Goal: Task Accomplishment & Management: Use online tool/utility

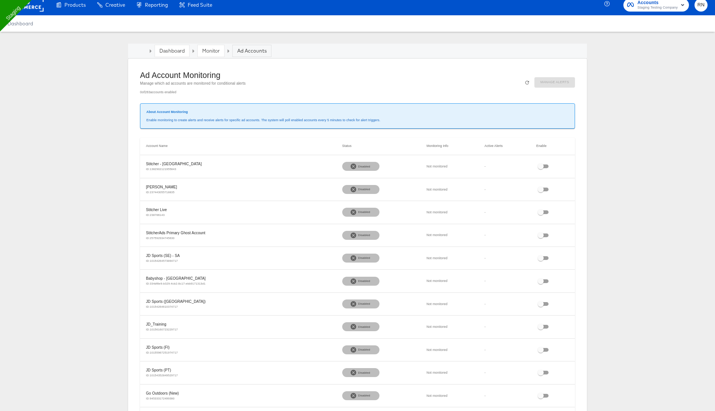
scroll to position [6, 0]
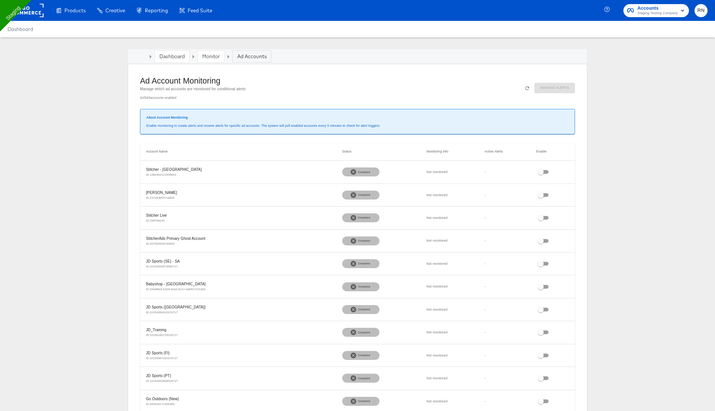
click at [199, 124] on p "Enable monitoring to create alerts and receive alerts for specific ad accounts.…" at bounding box center [357, 125] width 422 height 5
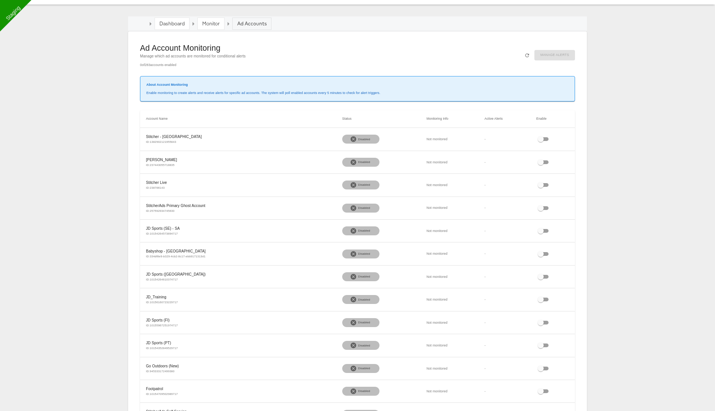
scroll to position [30, 0]
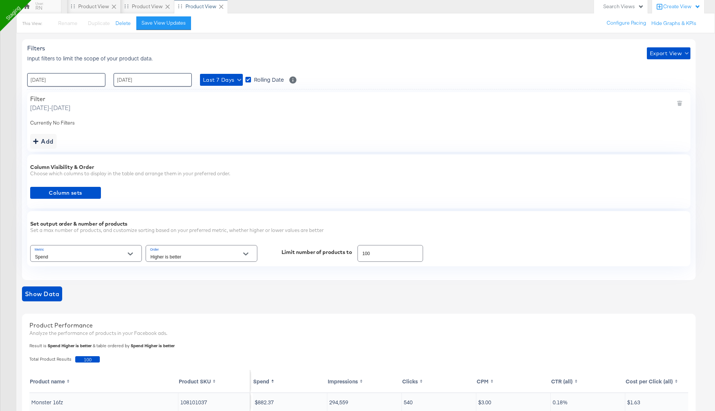
scroll to position [76, 0]
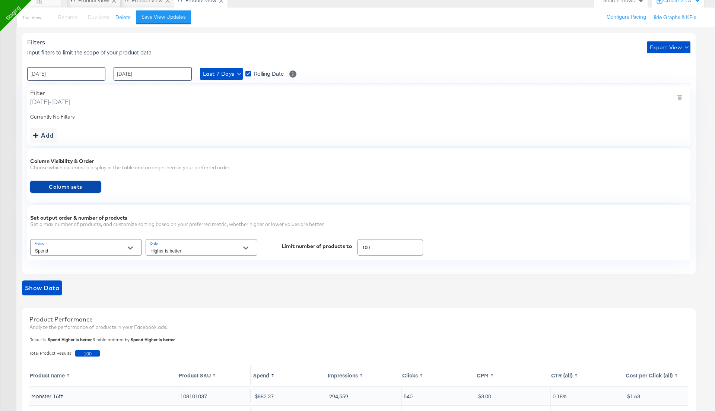
click at [61, 185] on span "Column sets" at bounding box center [65, 186] width 65 height 9
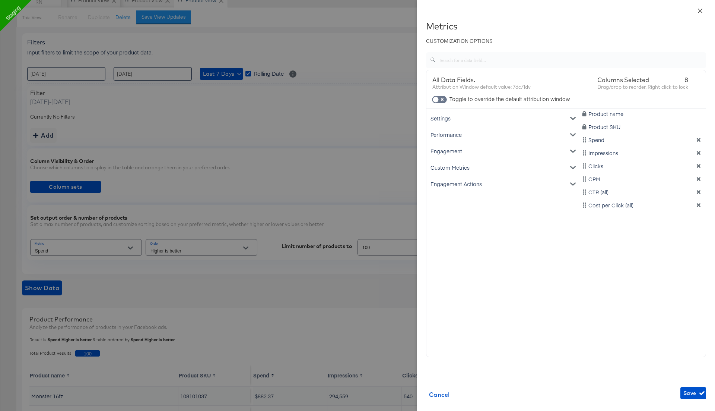
click at [699, 6] on button "Close" at bounding box center [700, 10] width 21 height 21
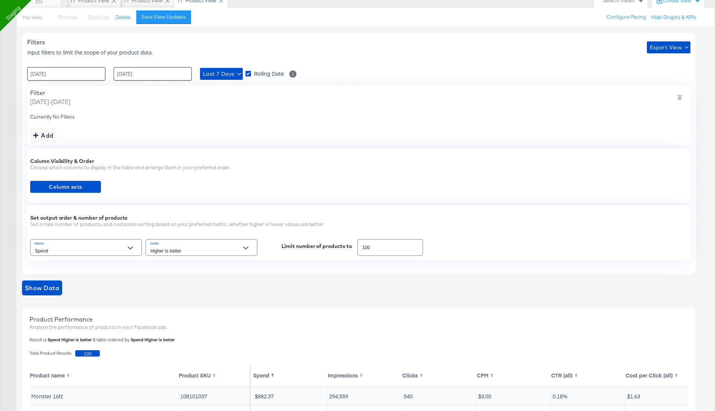
click at [70, 248] on input "Spend" at bounding box center [81, 250] width 94 height 9
drag, startPoint x: 377, startPoint y: 246, endPoint x: 355, endPoint y: 246, distance: 22.0
click at [355, 246] on div "Metric Spend Order Higher is better Limit number of products to 100" at bounding box center [359, 247] width 658 height 20
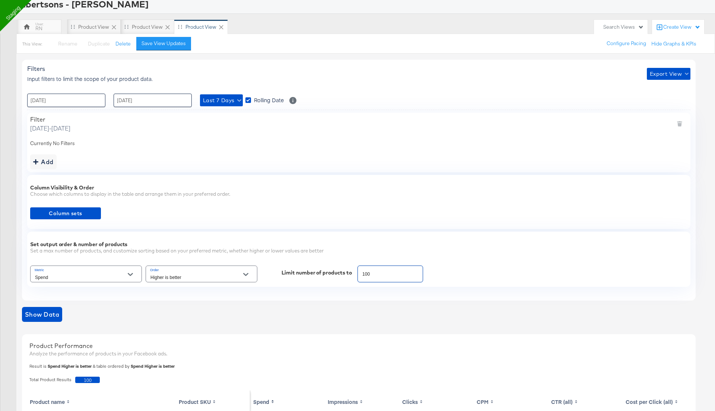
scroll to position [0, 0]
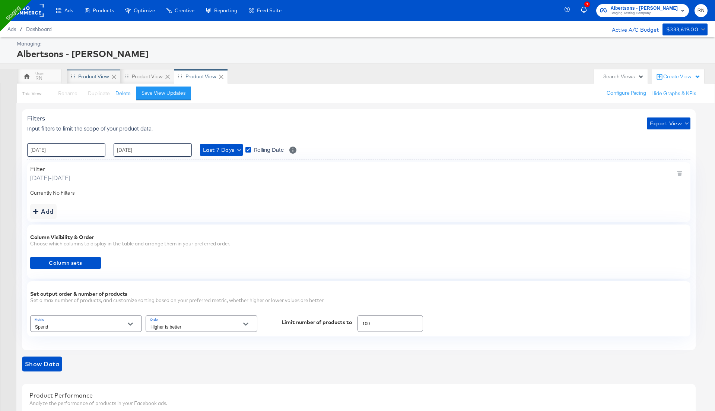
click at [100, 78] on div "Product View" at bounding box center [93, 76] width 31 height 7
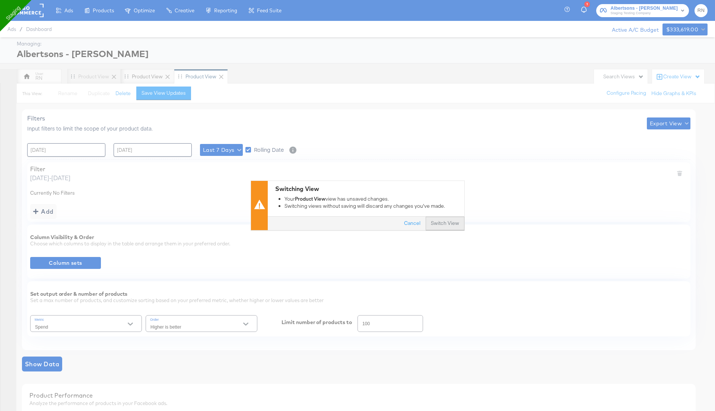
click at [447, 224] on button "Switch View" at bounding box center [445, 223] width 39 height 13
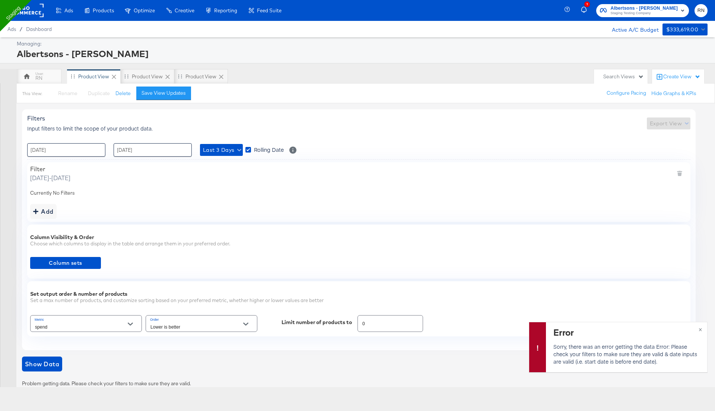
click at [111, 258] on div "Column Visibility & Order Choose which columns to display in the table and arra…" at bounding box center [358, 251] width 663 height 54
click at [88, 261] on span "Column sets" at bounding box center [65, 262] width 65 height 9
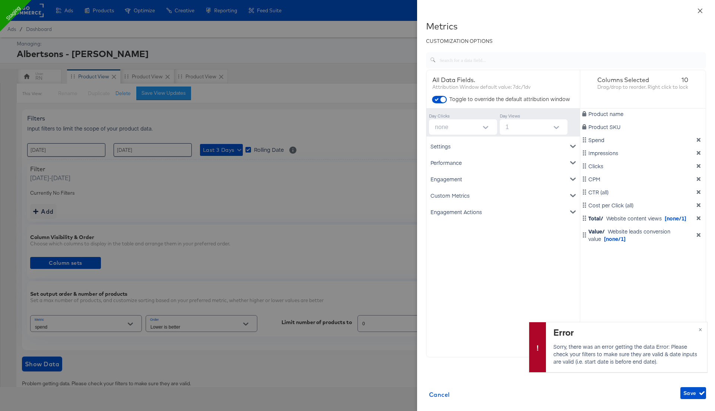
click at [700, 9] on icon "close" at bounding box center [700, 11] width 6 height 6
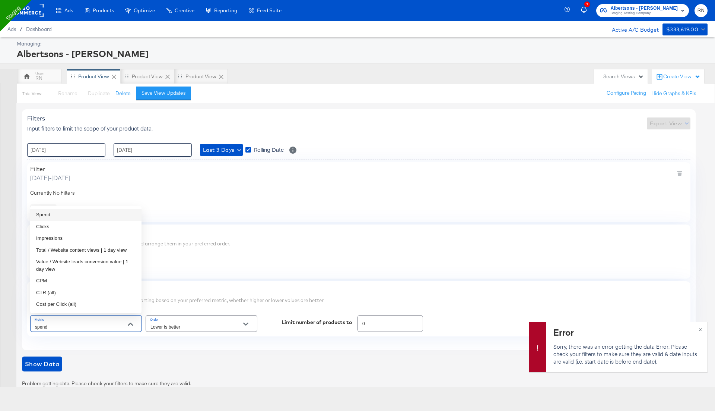
click at [84, 322] on input "spend" at bounding box center [81, 326] width 94 height 9
click at [60, 228] on li "Clicks" at bounding box center [85, 227] width 111 height 12
click at [67, 322] on input "Clicks" at bounding box center [81, 326] width 94 height 9
click at [69, 214] on li "Spend" at bounding box center [85, 215] width 111 height 12
click at [58, 328] on input "Spend" at bounding box center [81, 326] width 94 height 9
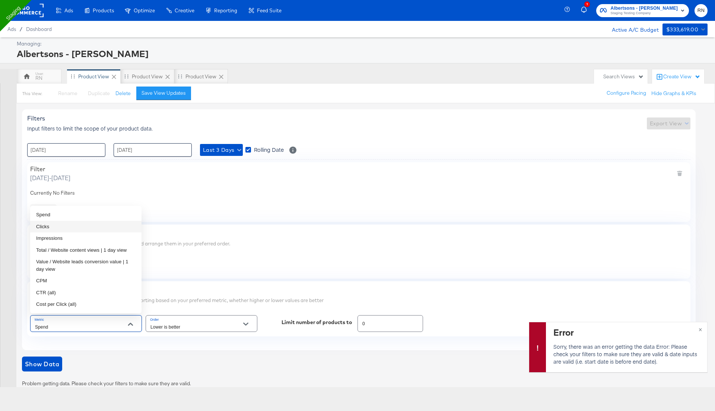
click at [51, 227] on li "Clicks" at bounding box center [85, 227] width 111 height 12
click at [74, 322] on input "Clicks" at bounding box center [81, 326] width 94 height 9
click at [66, 212] on li "Spend" at bounding box center [85, 215] width 111 height 12
type input "Spend"
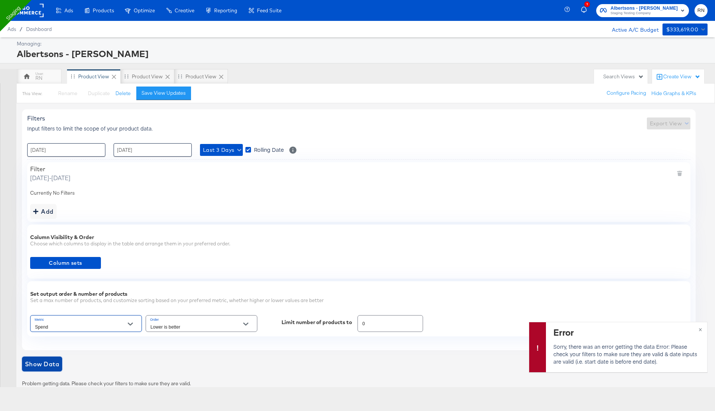
click at [52, 362] on span "Show Data" at bounding box center [42, 363] width 34 height 10
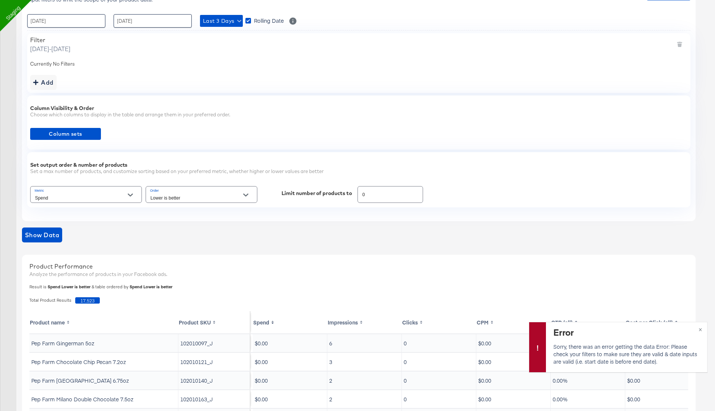
scroll to position [262, 0]
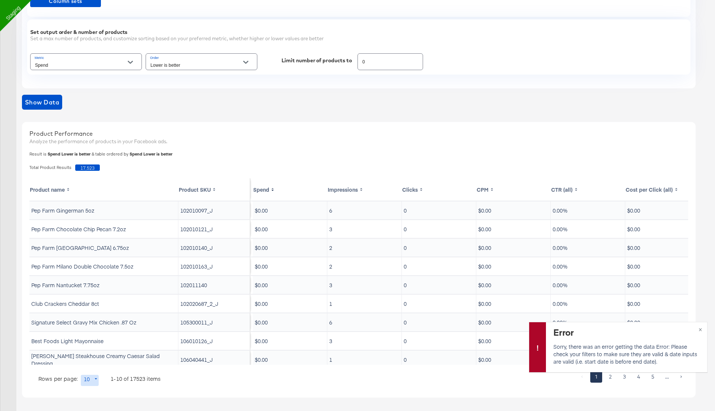
click at [171, 63] on input "Lower is better" at bounding box center [196, 65] width 94 height 9
click at [365, 126] on div "Product Performance Analyze the performance of products in your Facebook ads." at bounding box center [359, 138] width 666 height 25
click at [700, 327] on button "×" at bounding box center [701, 328] width 14 height 13
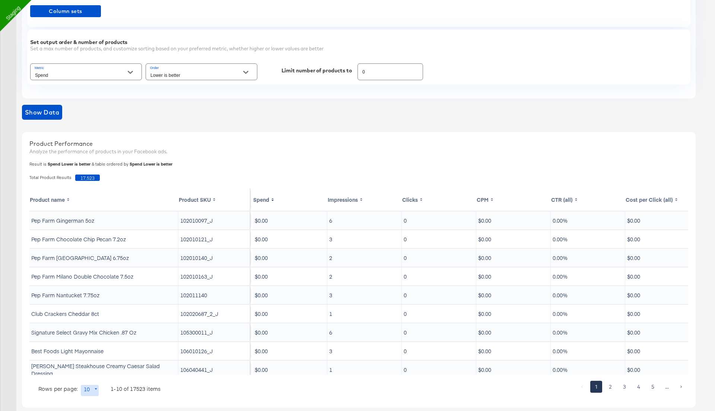
scroll to position [248, 0]
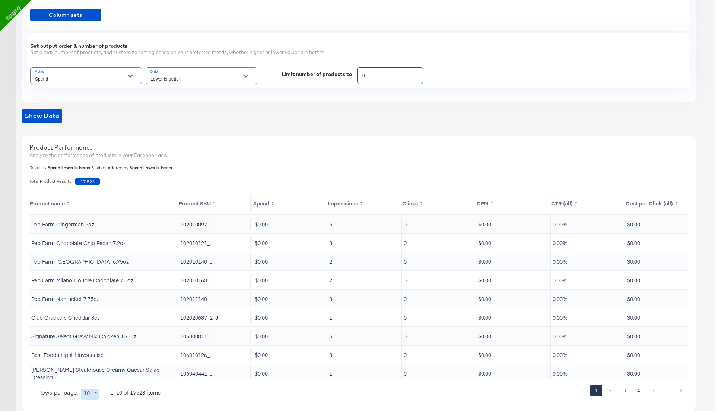
drag, startPoint x: 367, startPoint y: 73, endPoint x: 353, endPoint y: 73, distance: 14.2
click at [353, 73] on div "Metric Spend Order Lower is better Limit number of products to 0" at bounding box center [359, 76] width 658 height 20
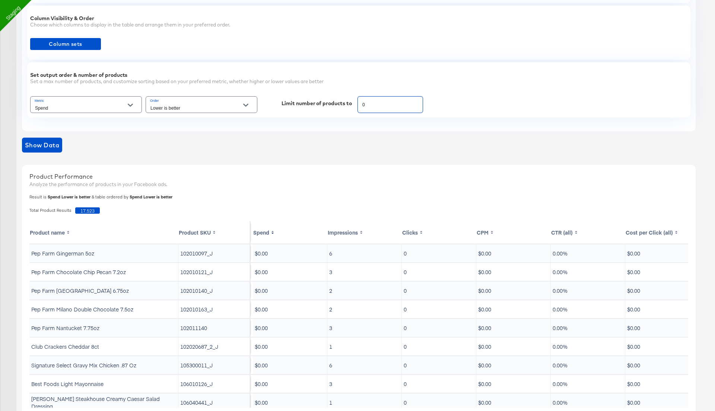
scroll to position [215, 0]
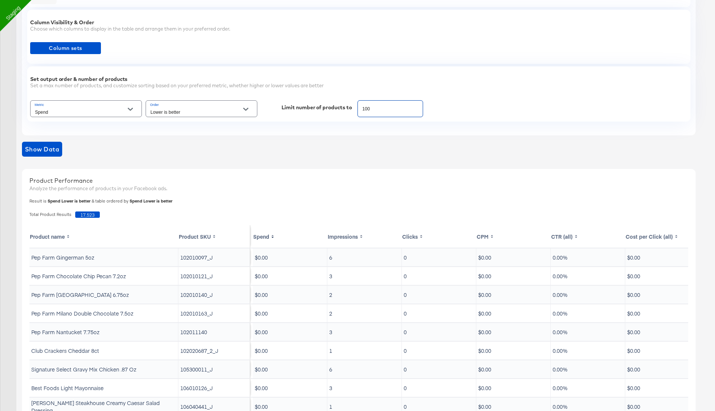
type input "100"
drag, startPoint x: 27, startPoint y: 200, endPoint x: 209, endPoint y: 200, distance: 181.8
click at [209, 200] on div "Product Performance Analyze the performance of products in your Facebook ads. R…" at bounding box center [359, 306] width 674 height 275
